Goal: Transaction & Acquisition: Purchase product/service

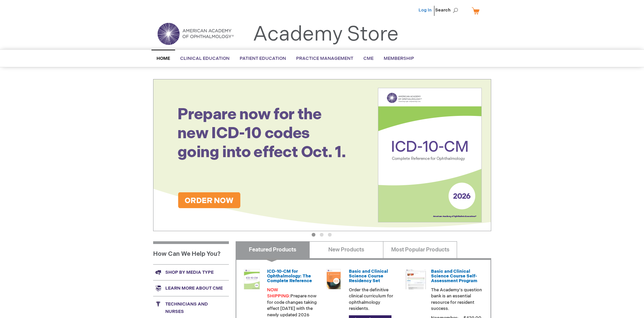
click at [425, 10] on link "Log In" at bounding box center [424, 9] width 13 height 5
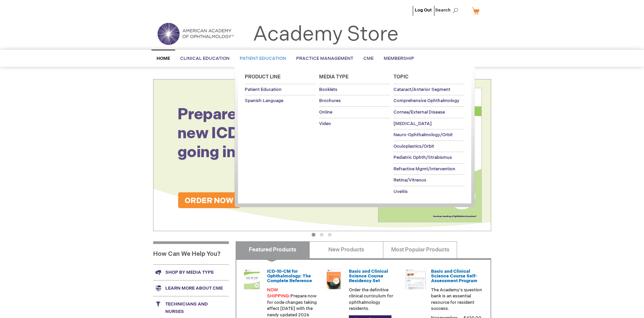
click at [261, 58] on span "Patient Education" at bounding box center [263, 58] width 46 height 5
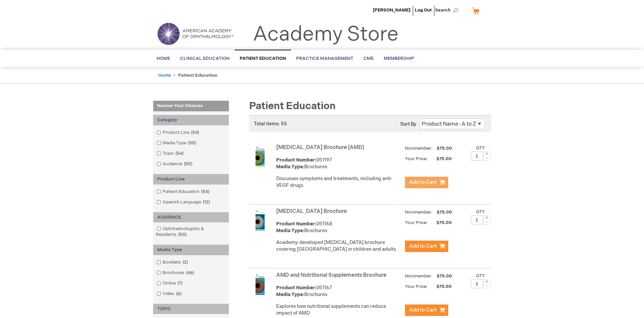
click at [426, 182] on span "Add to Cart" at bounding box center [423, 182] width 28 height 6
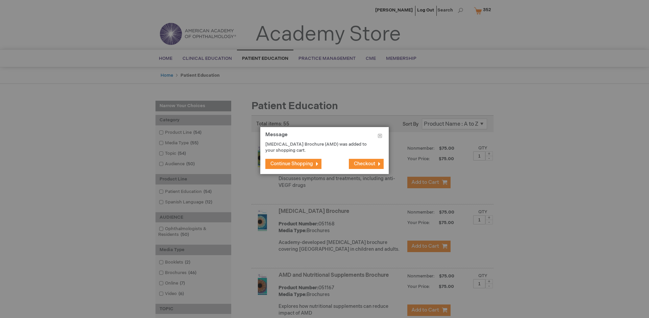
click at [292, 164] on span "Continue Shopping" at bounding box center [291, 164] width 43 height 6
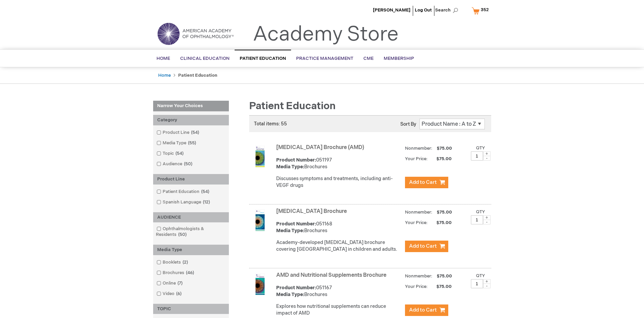
click at [333, 278] on link "AMD and Nutritional Supplements Brochure" at bounding box center [331, 275] width 110 height 6
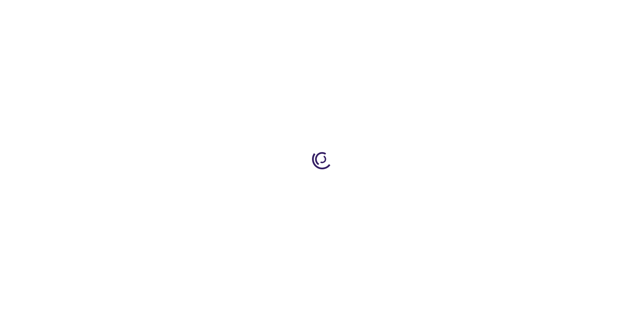
type input "1"
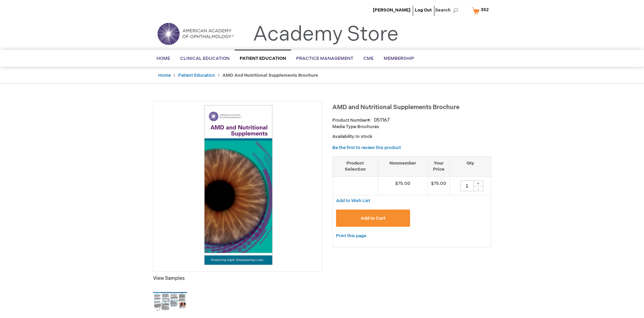
click at [373, 218] on span "Add to Cart" at bounding box center [373, 218] width 25 height 5
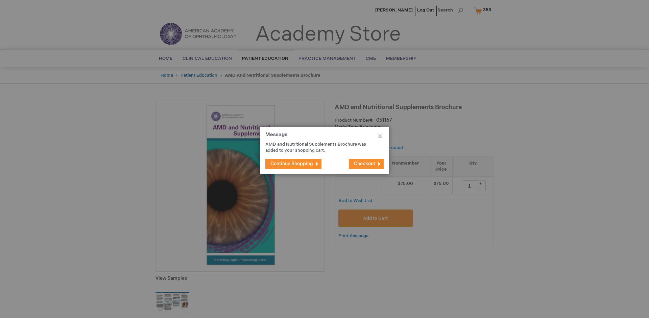
click at [292, 164] on span "Continue Shopping" at bounding box center [291, 164] width 43 height 6
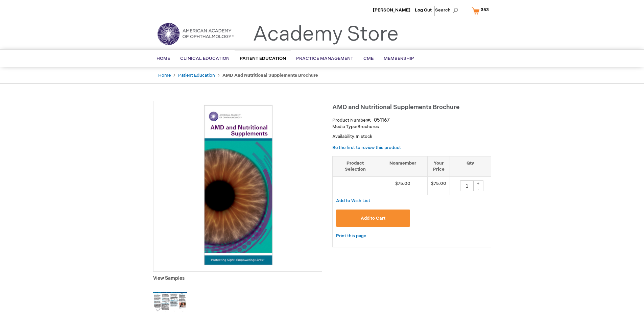
click at [481, 10] on span "353" at bounding box center [485, 9] width 8 height 5
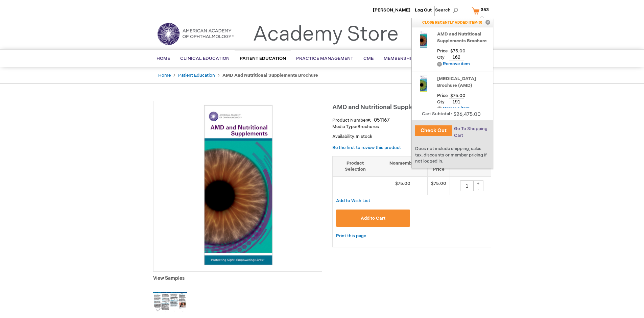
click at [470, 129] on span "Go To Shopping Cart" at bounding box center [470, 132] width 33 height 12
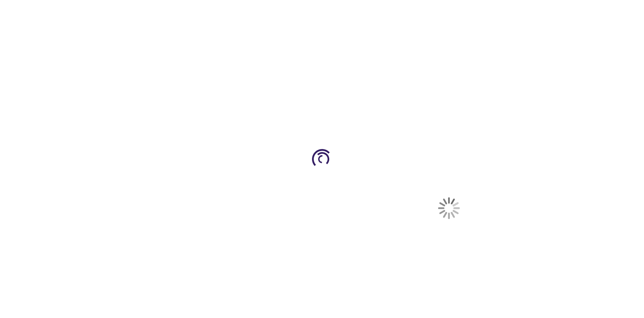
select select "US"
select select "41"
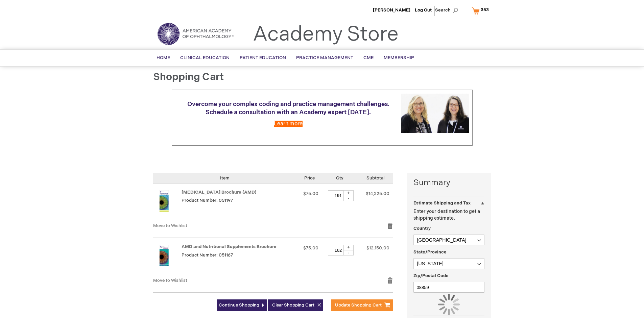
scroll to position [50, 0]
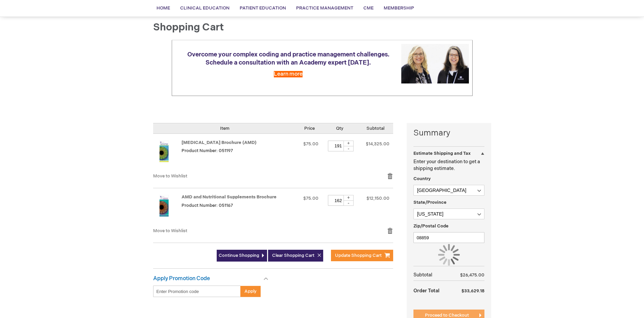
click at [446, 315] on span "Proceed to Checkout" at bounding box center [447, 315] width 44 height 5
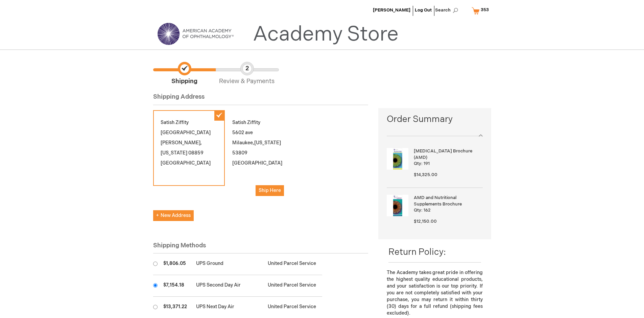
click at [155, 285] on input "radio" at bounding box center [155, 285] width 4 height 4
